Goal: Information Seeking & Learning: Learn about a topic

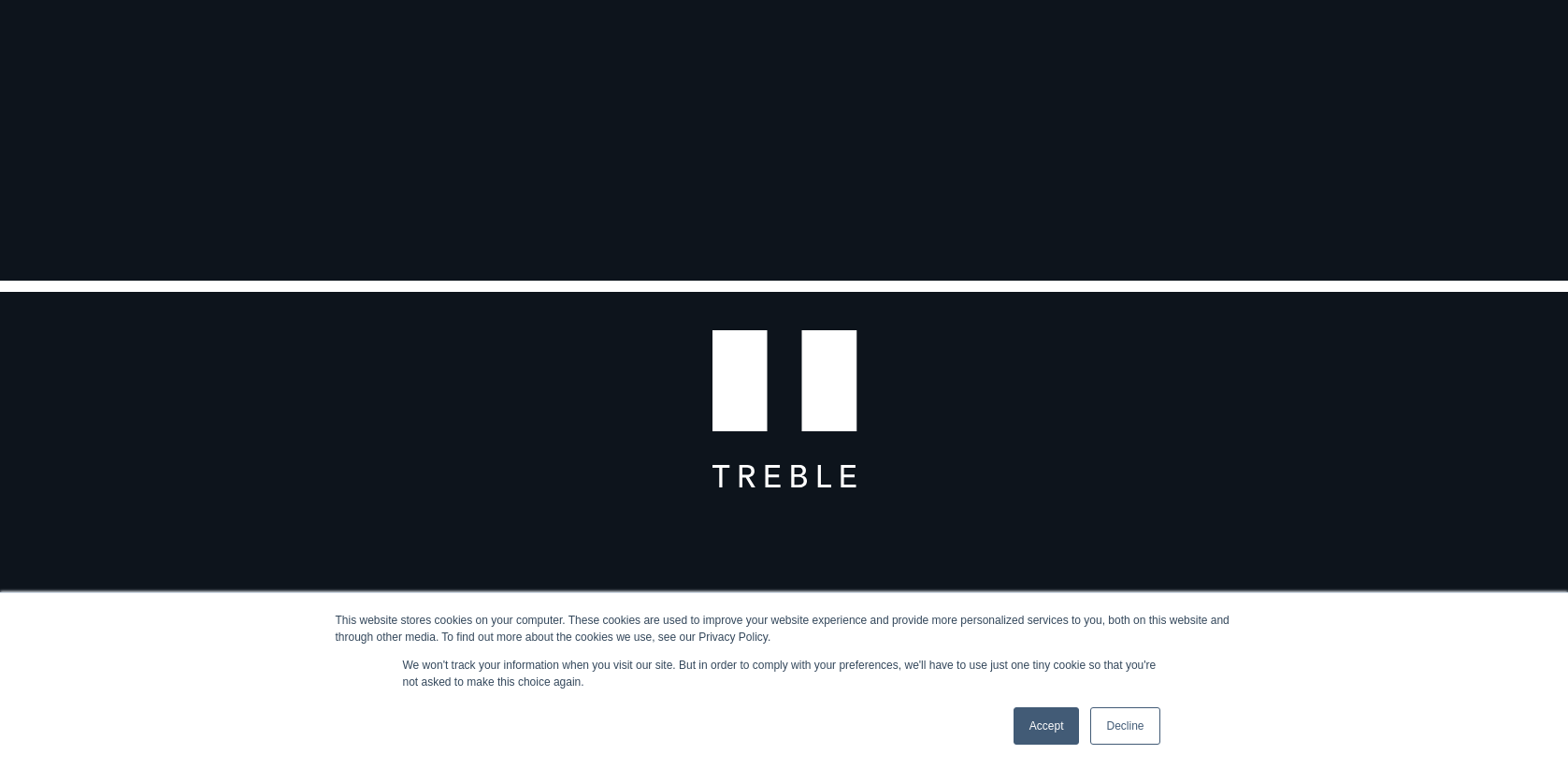
click at [1120, 722] on link "Decline" at bounding box center [1125, 726] width 69 height 38
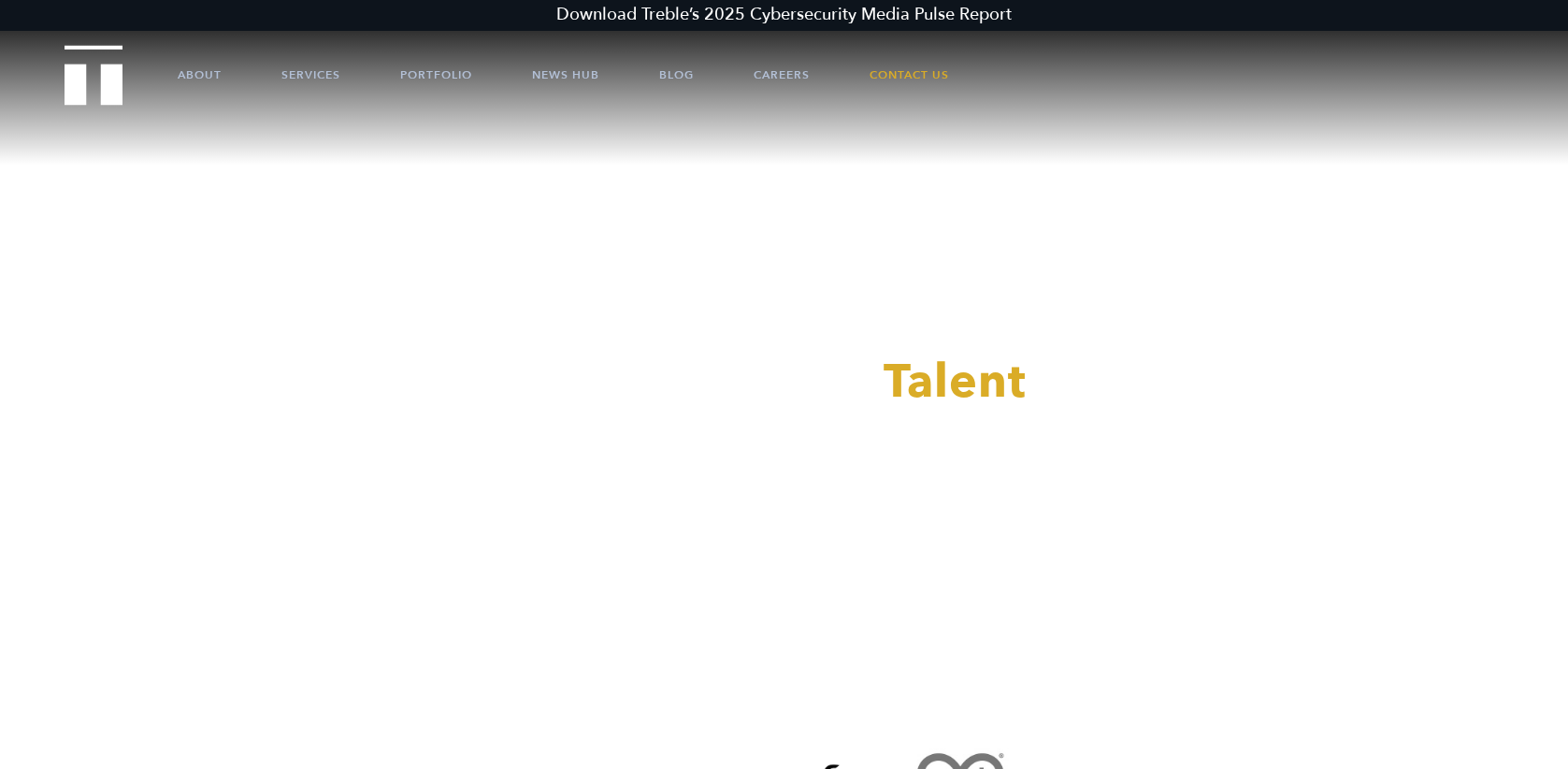
click at [182, 72] on div at bounding box center [784, 384] width 1568 height 769
click at [188, 76] on link "About" at bounding box center [200, 74] width 44 height 56
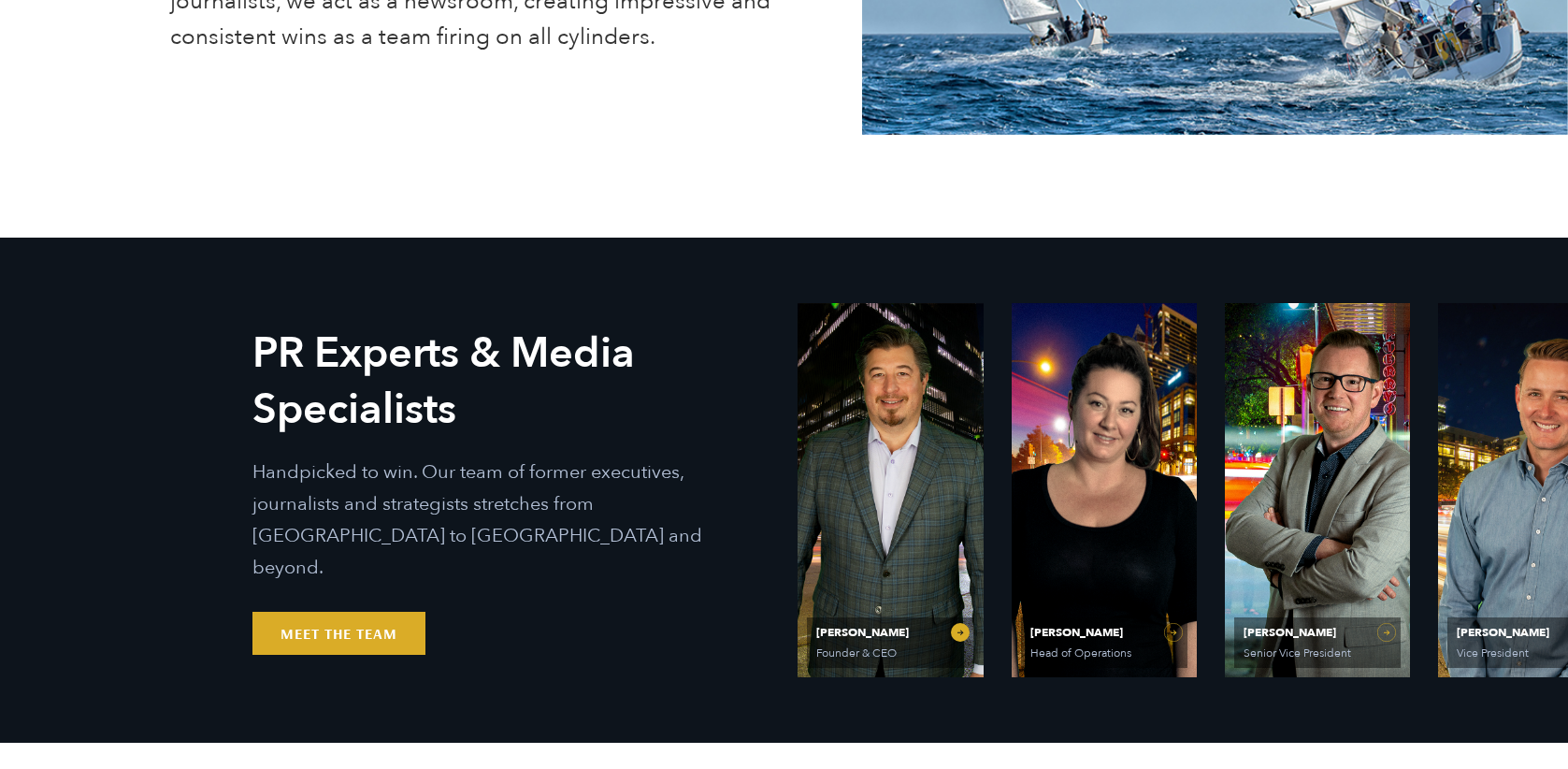
scroll to position [1122, 0]
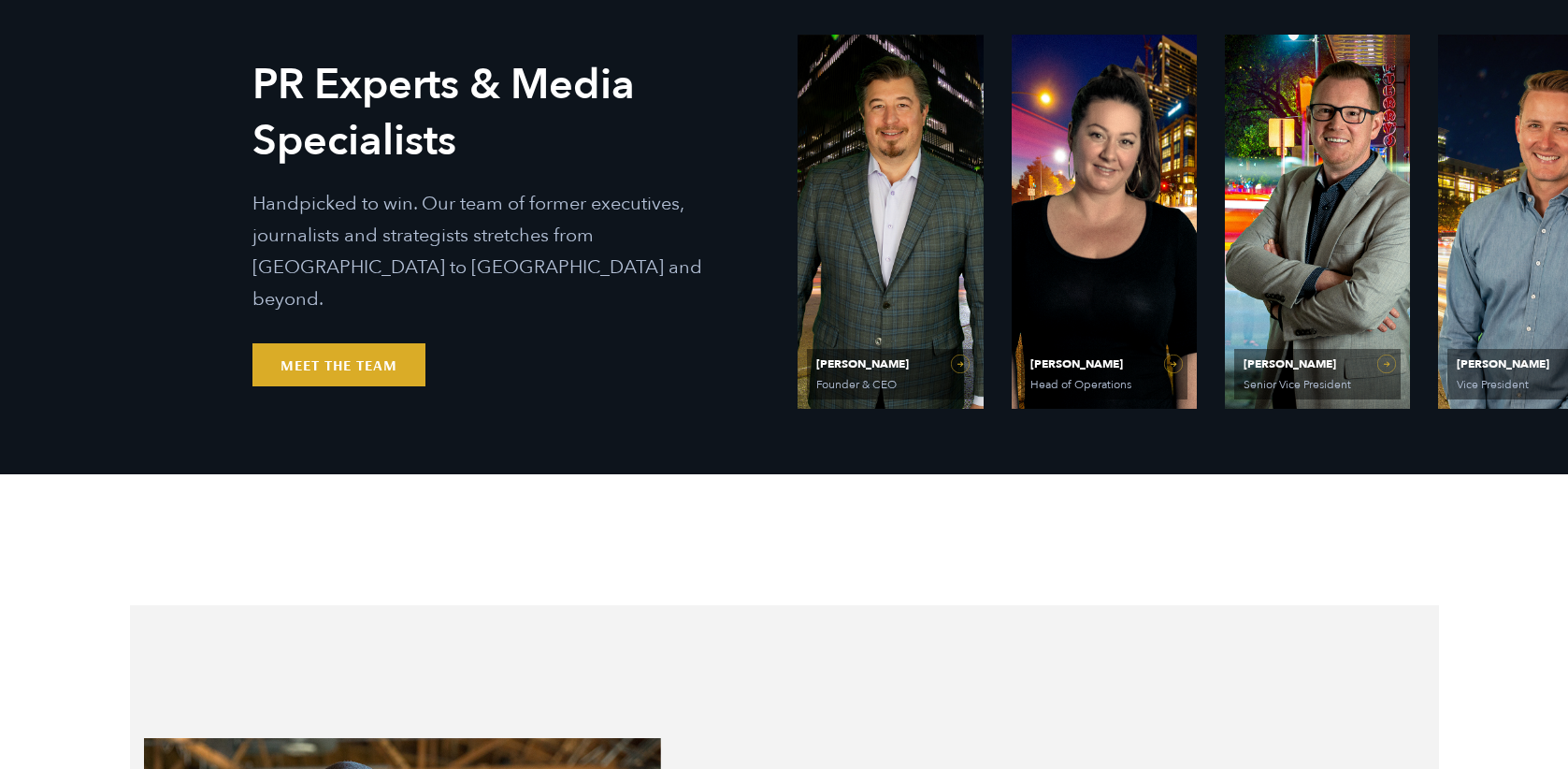
click at [1508, 390] on span "Vice President" at bounding box center [1528, 385] width 144 height 12
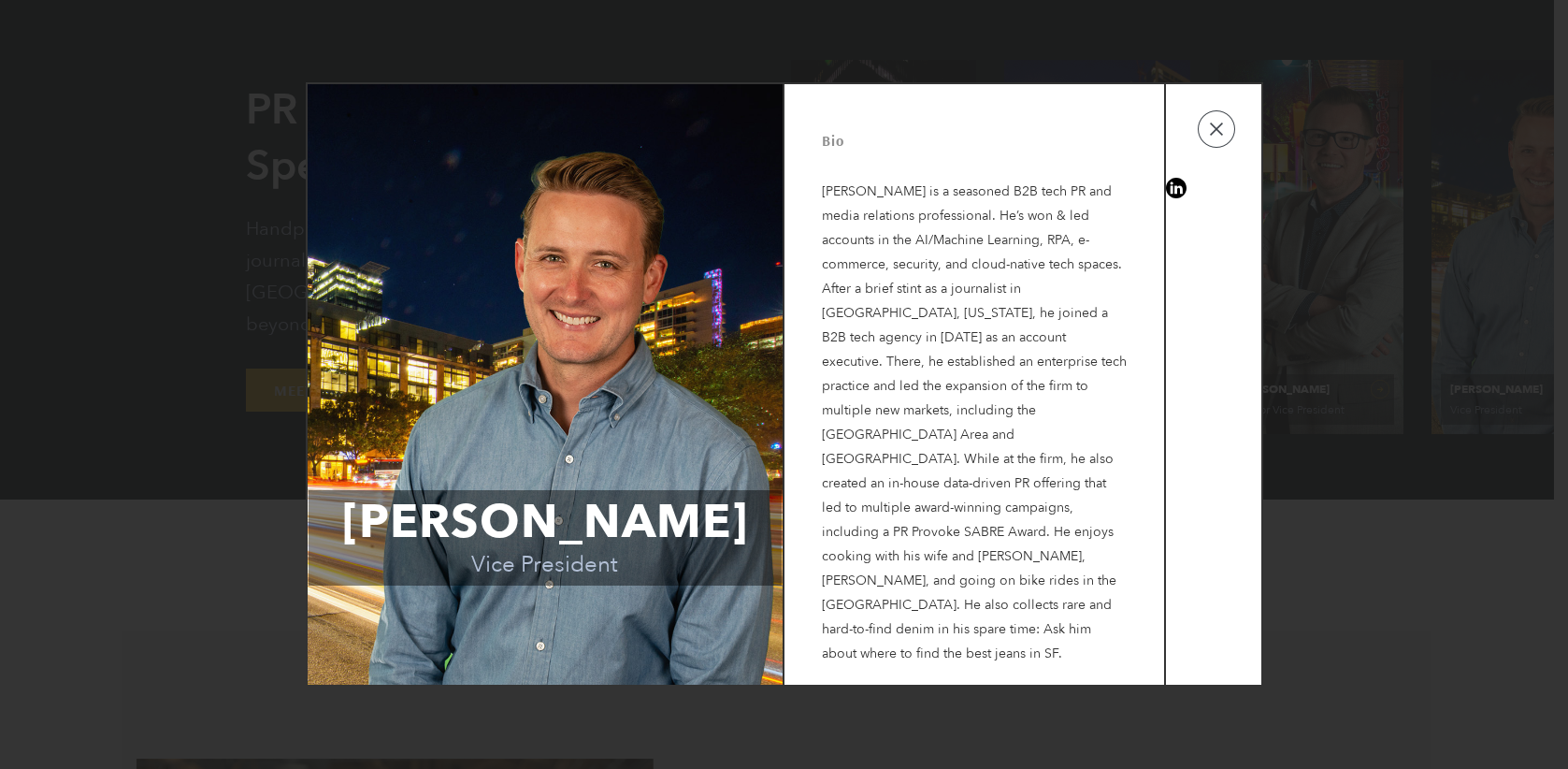
scroll to position [1216, 0]
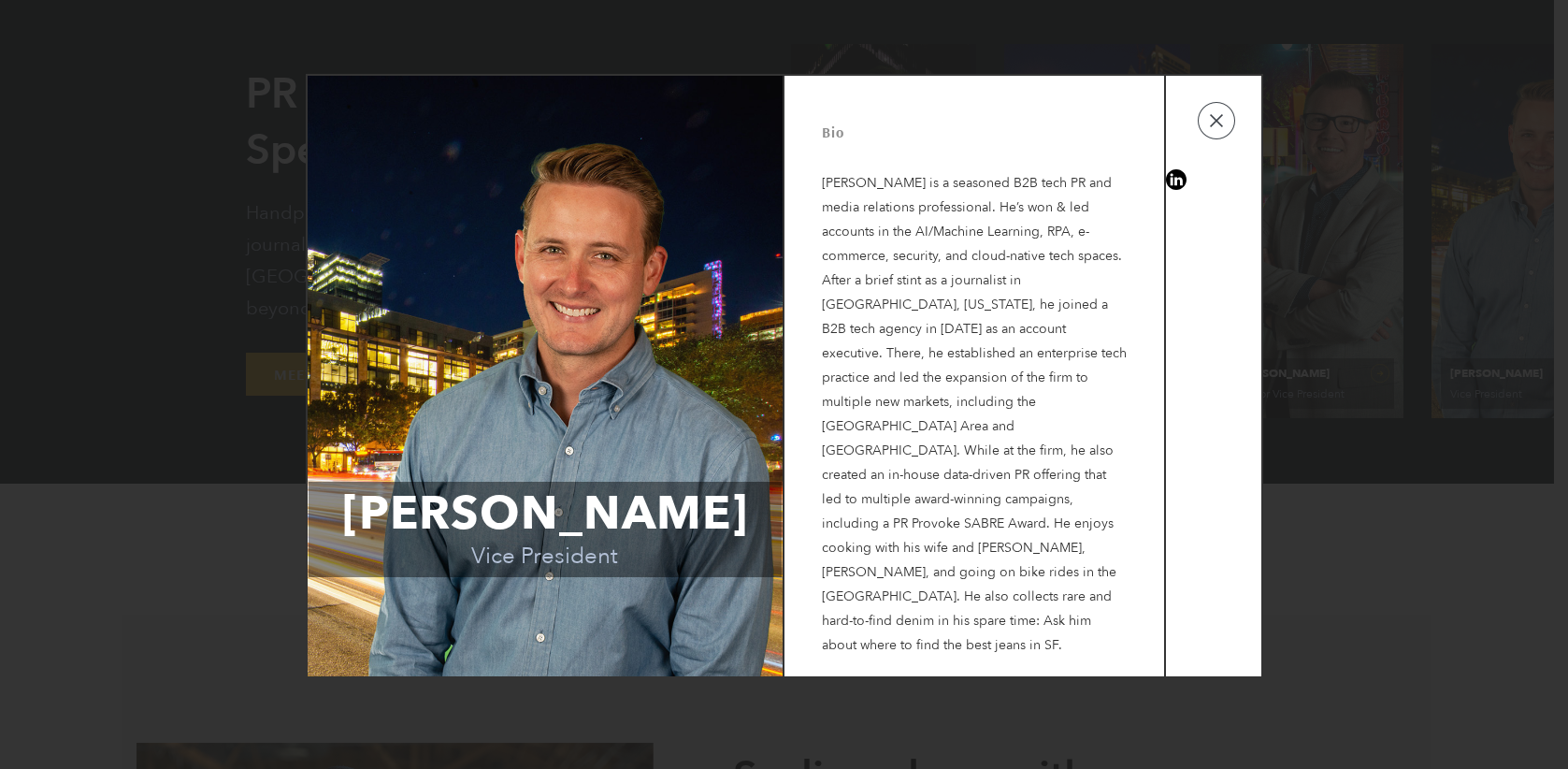
drag, startPoint x: 947, startPoint y: 630, endPoint x: 955, endPoint y: 611, distance: 20.6
click at [955, 611] on p "[PERSON_NAME] is a seasoned B2B tech PR and media relations professional. He’s …" at bounding box center [975, 399] width 305 height 514
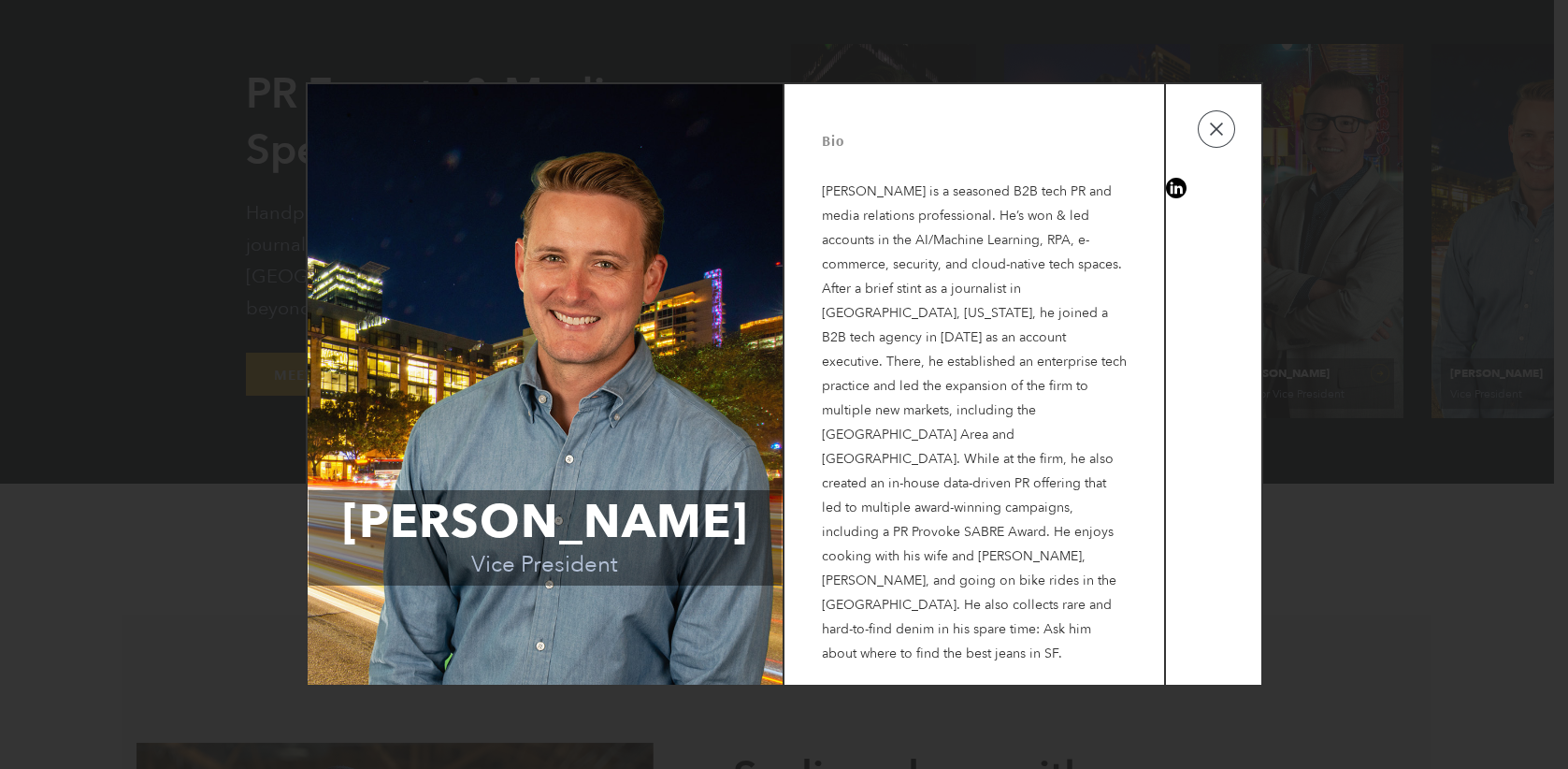
drag, startPoint x: 1095, startPoint y: 502, endPoint x: 1280, endPoint y: 150, distance: 397.7
click at [1096, 499] on p "[PERSON_NAME] is a seasoned B2B tech PR and media relations professional. He’s …" at bounding box center [975, 408] width 305 height 514
click at [1220, 148] on button "button" at bounding box center [1217, 128] width 38 height 38
